Goal: Find specific page/section: Find specific page/section

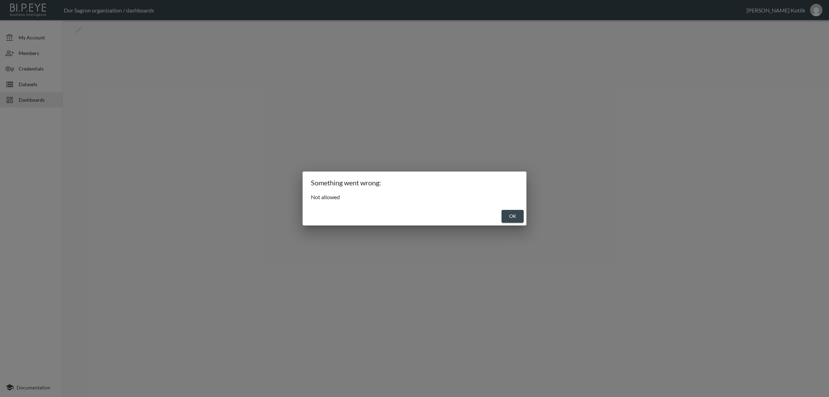
click at [511, 217] on button "OK" at bounding box center [513, 216] width 22 height 13
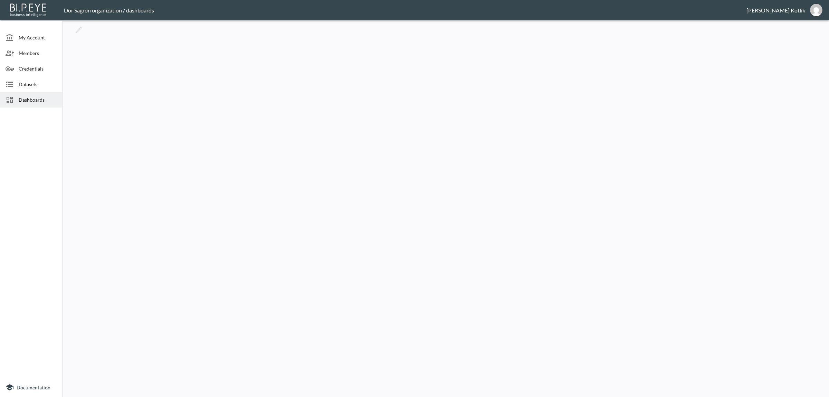
click at [24, 86] on span "Datasets" at bounding box center [38, 84] width 38 height 7
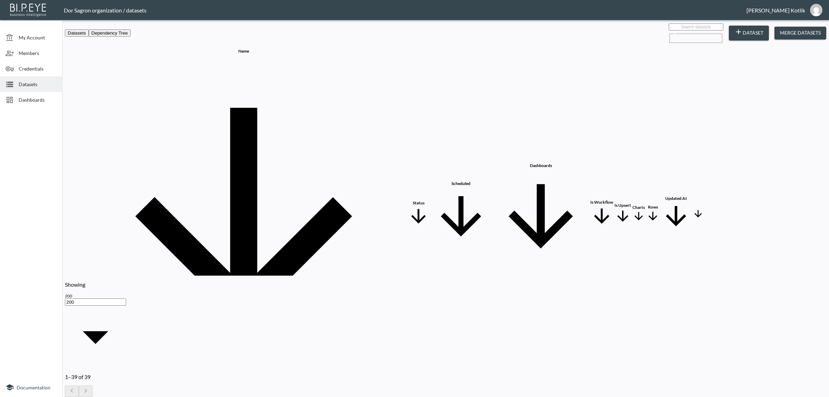
drag, startPoint x: 106, startPoint y: 78, endPoint x: 144, endPoint y: 78, distance: 38.0
copy div "Nextres Legal Notes"
drag, startPoint x: 106, startPoint y: 96, endPoint x: 156, endPoint y: 96, distance: 49.4
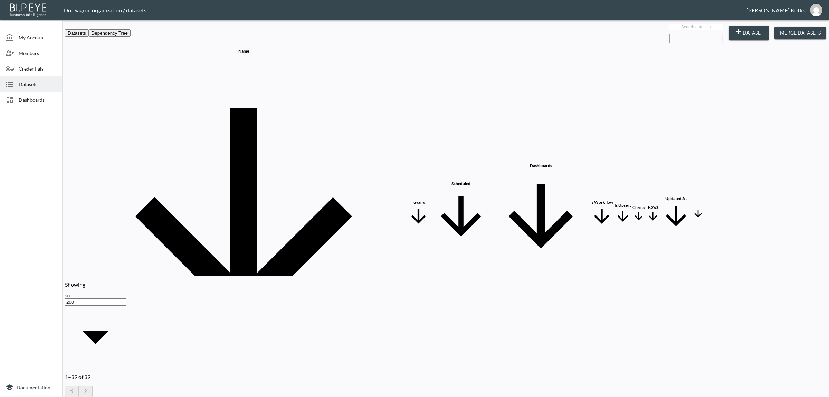
copy div "EJ Legal status update new"
drag, startPoint x: 104, startPoint y: 129, endPoint x: 145, endPoint y: 128, distance: 41.5
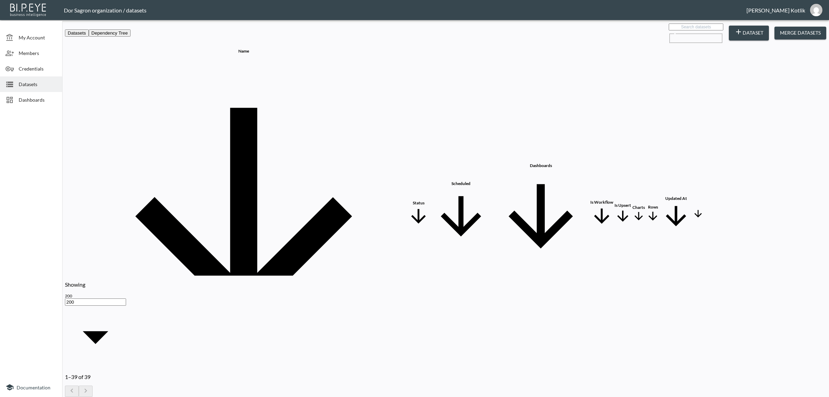
copy div "Falcon pipeline deals"
drag, startPoint x: 106, startPoint y: 61, endPoint x: 208, endPoint y: 62, distance: 102.3
copy div "Union EJ Legal status update new + Nextres Legal Note"
checkbox input "true"
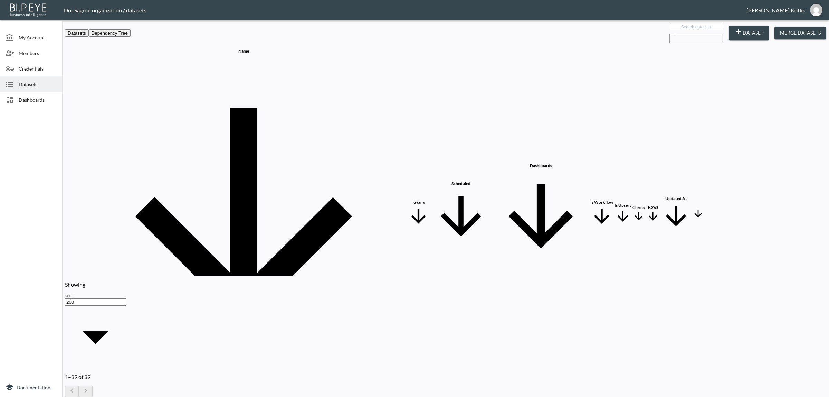
checkbox input "true"
checkbox input "false"
checkbox input "true"
